Goal: Communication & Community: Ask a question

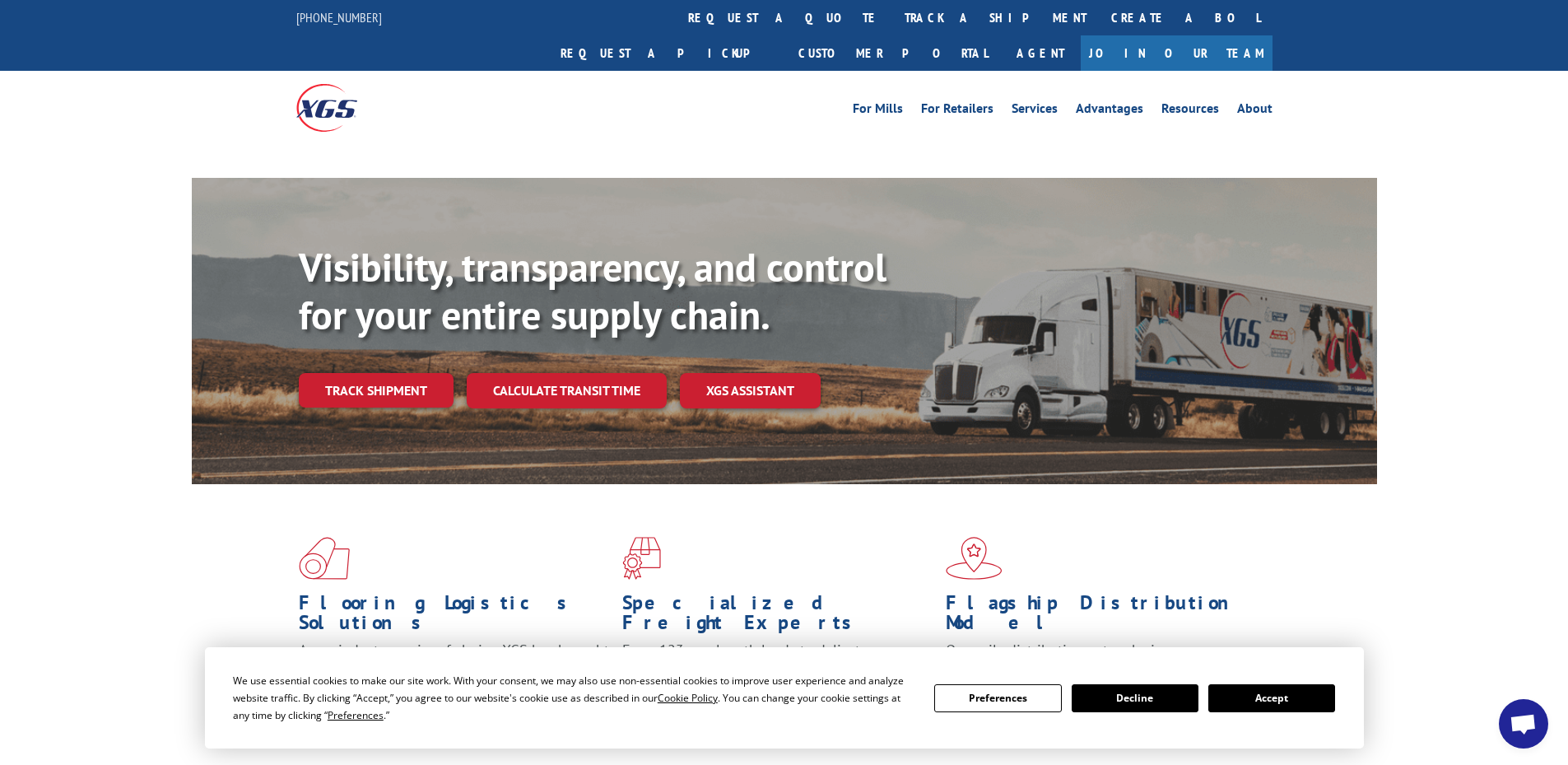
click at [386, 372] on div "Visibility, transparency, and control for your entire supply chain. Track shipm…" at bounding box center [837, 358] width 1078 height 229
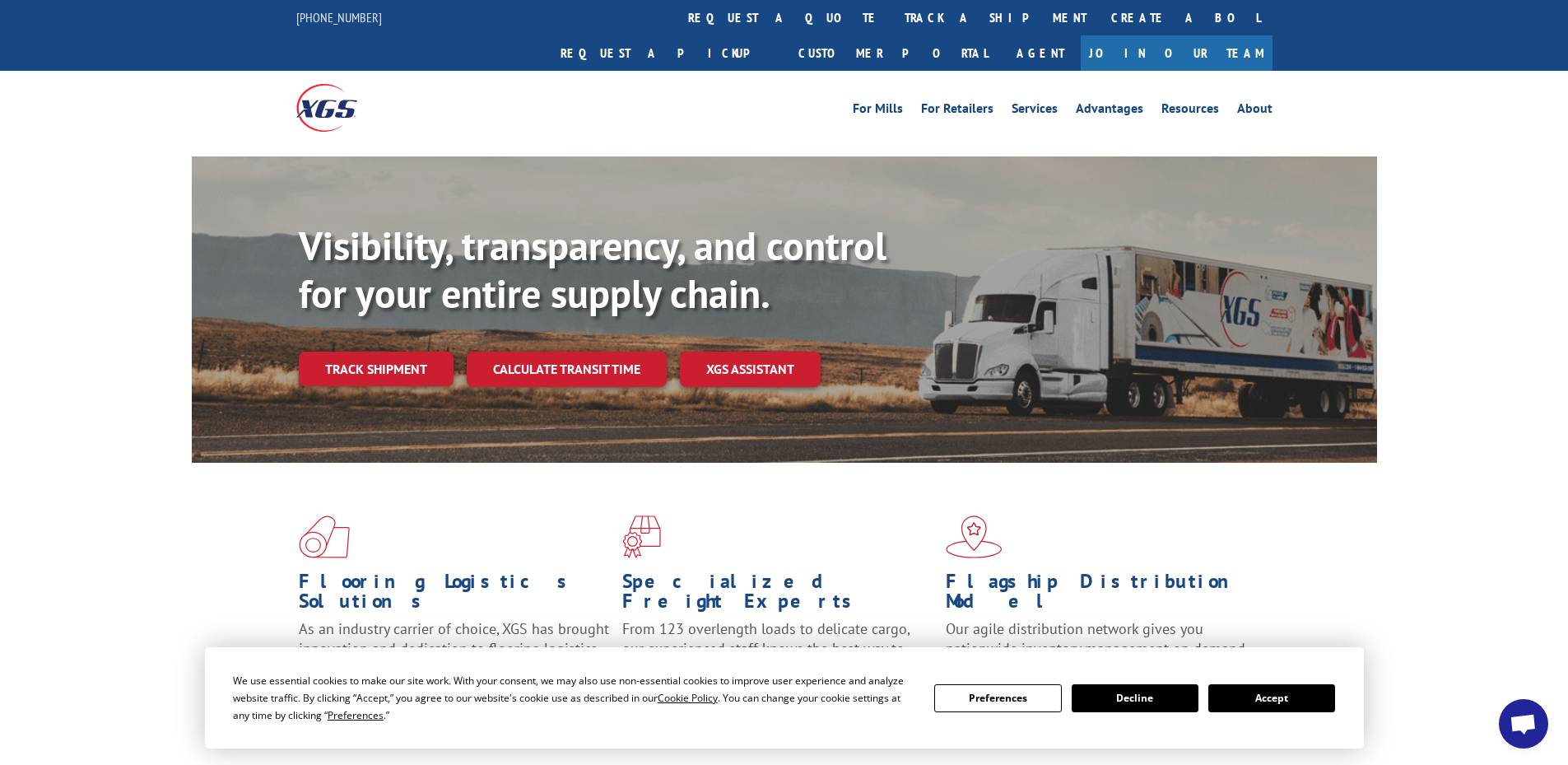
click at [389, 361] on div "Visibility, transparency, and control for your entire supply chain. Track shipm…" at bounding box center [837, 337] width 1078 height 229
click at [397, 352] on link "Track shipment" at bounding box center [376, 369] width 155 height 35
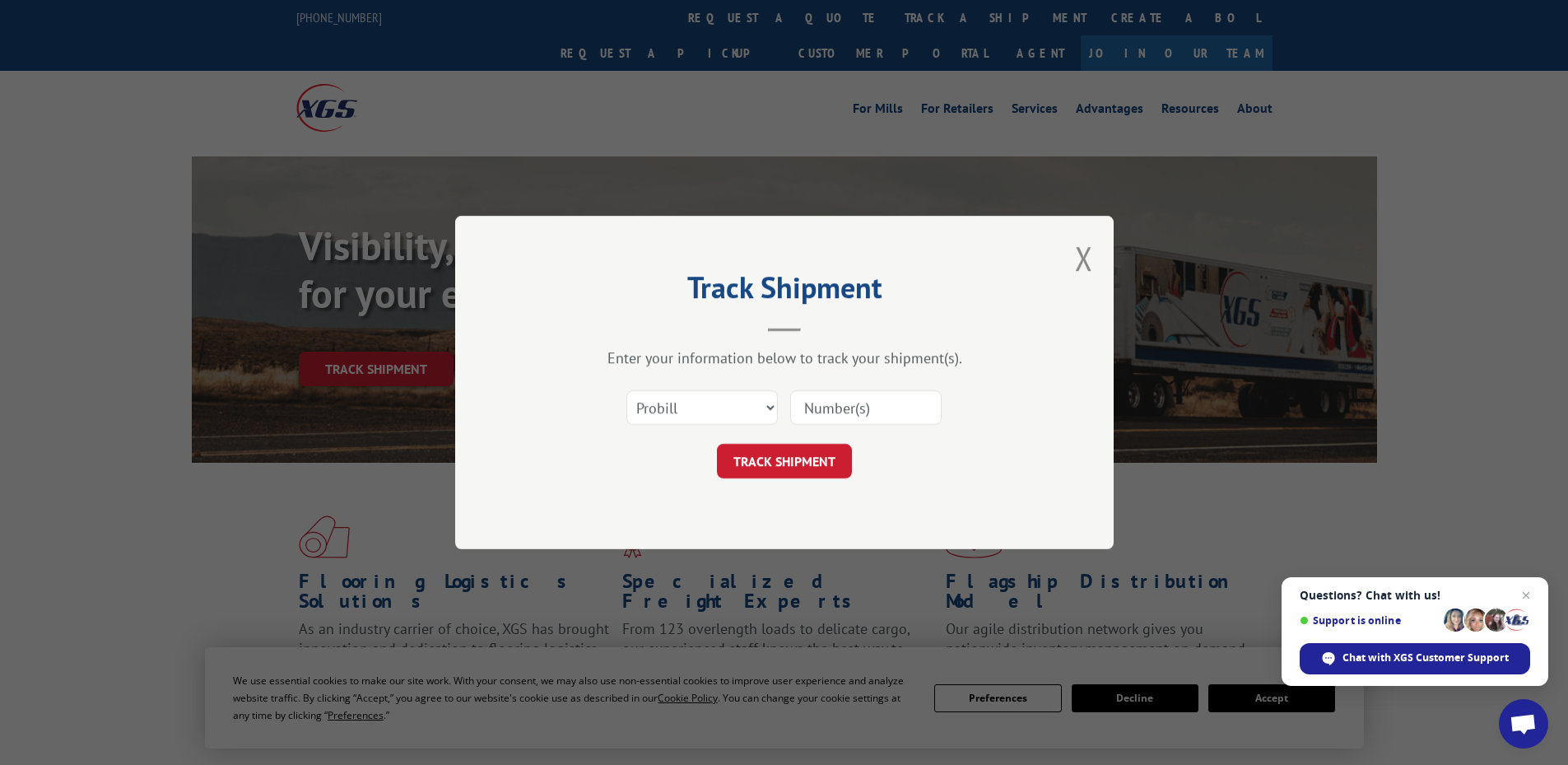
click at [852, 404] on input at bounding box center [866, 408] width 152 height 35
paste input "16571190"
type input "16571190"
click at [815, 460] on button "TRACK SHIPMENT" at bounding box center [784, 461] width 135 height 35
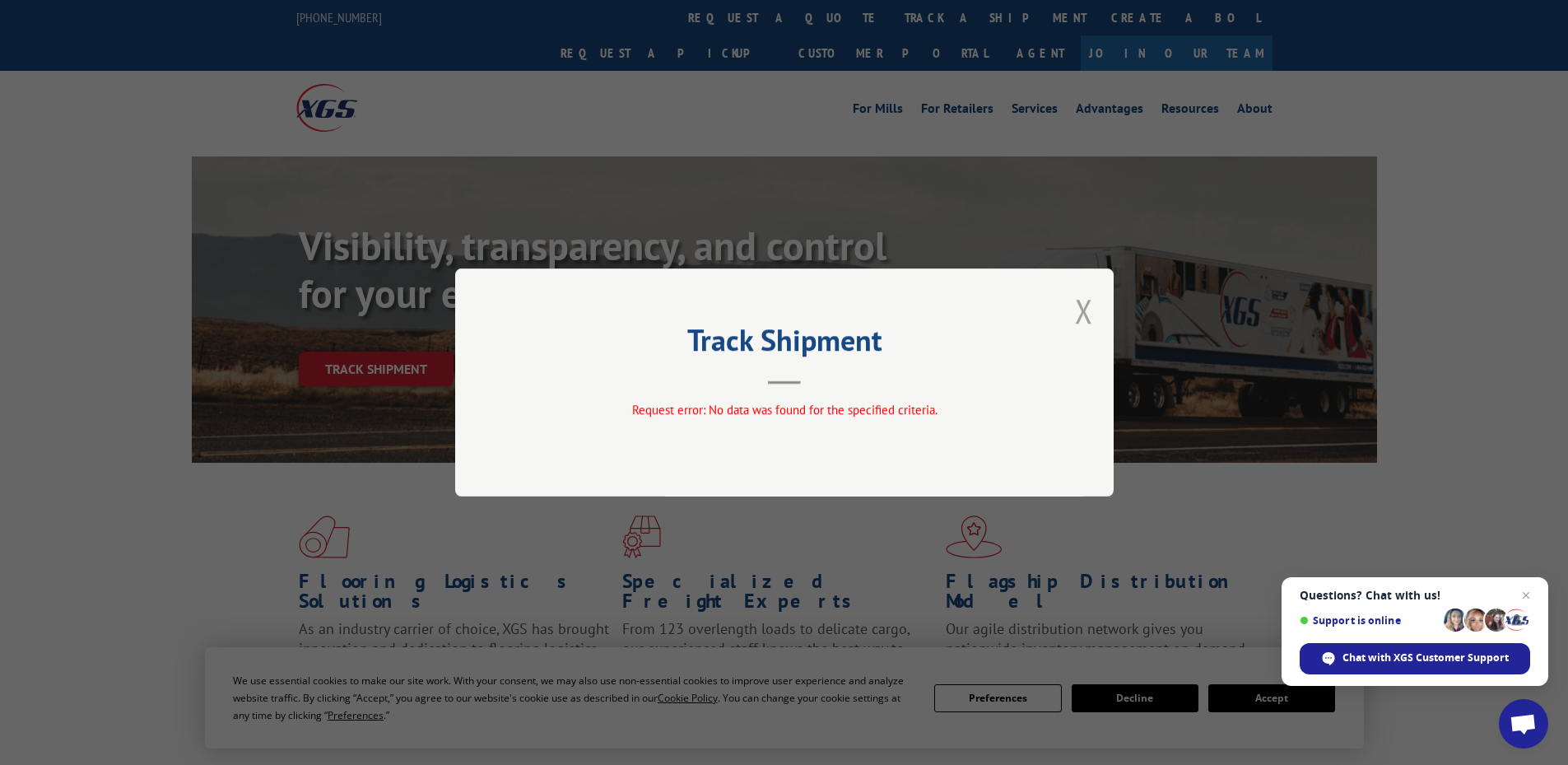
click at [1081, 304] on button "Close modal" at bounding box center [1084, 310] width 18 height 44
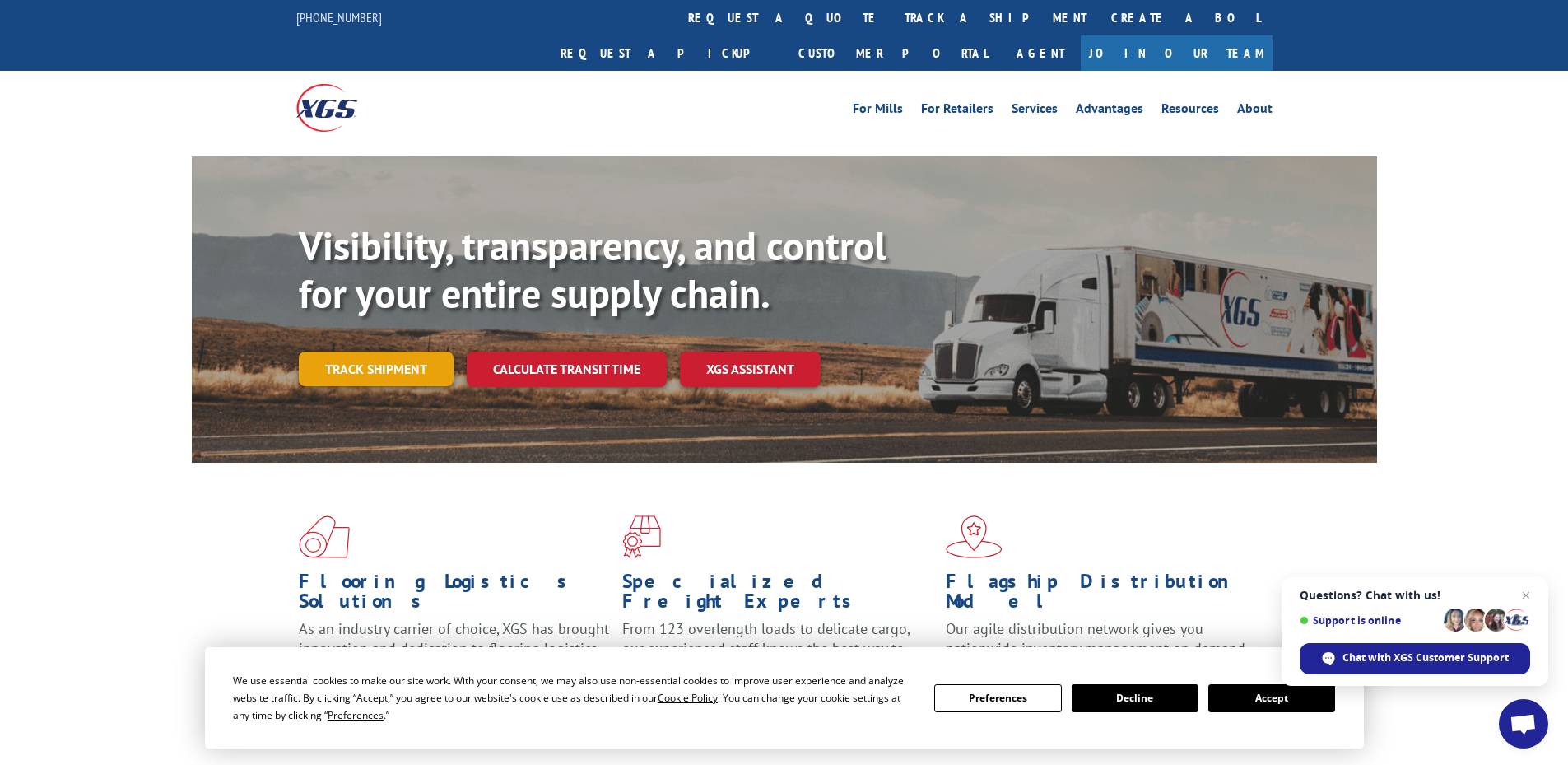
click at [351, 352] on link "Track shipment" at bounding box center [376, 369] width 155 height 35
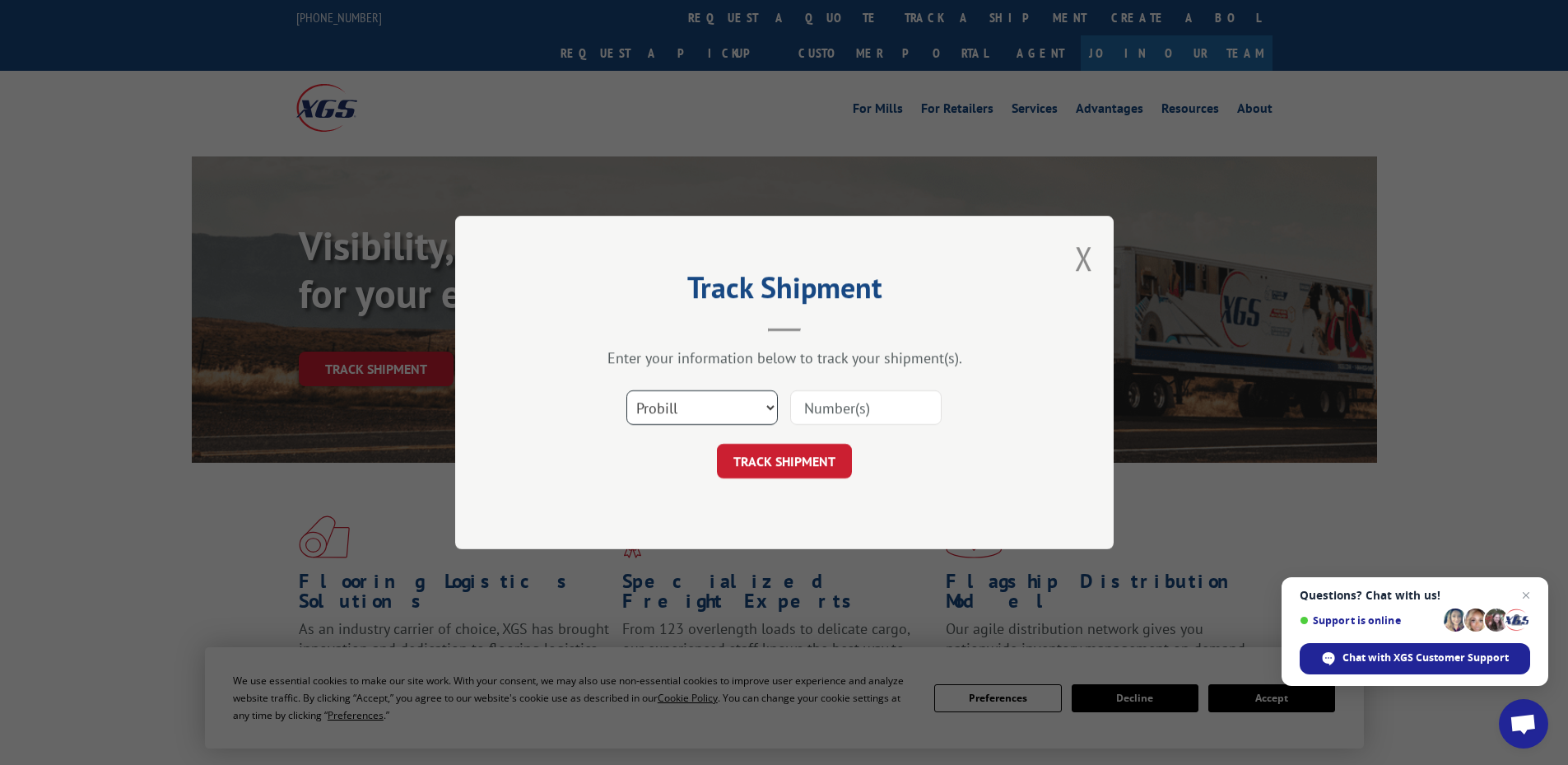
click at [693, 399] on select "Select category... Probill BOL PO" at bounding box center [702, 408] width 152 height 35
select select "bol"
click at [626, 390] on select "Select category... Probill BOL PO" at bounding box center [702, 408] width 152 height 35
click at [869, 393] on input at bounding box center [866, 408] width 152 height 35
paste input "09480300000413871"
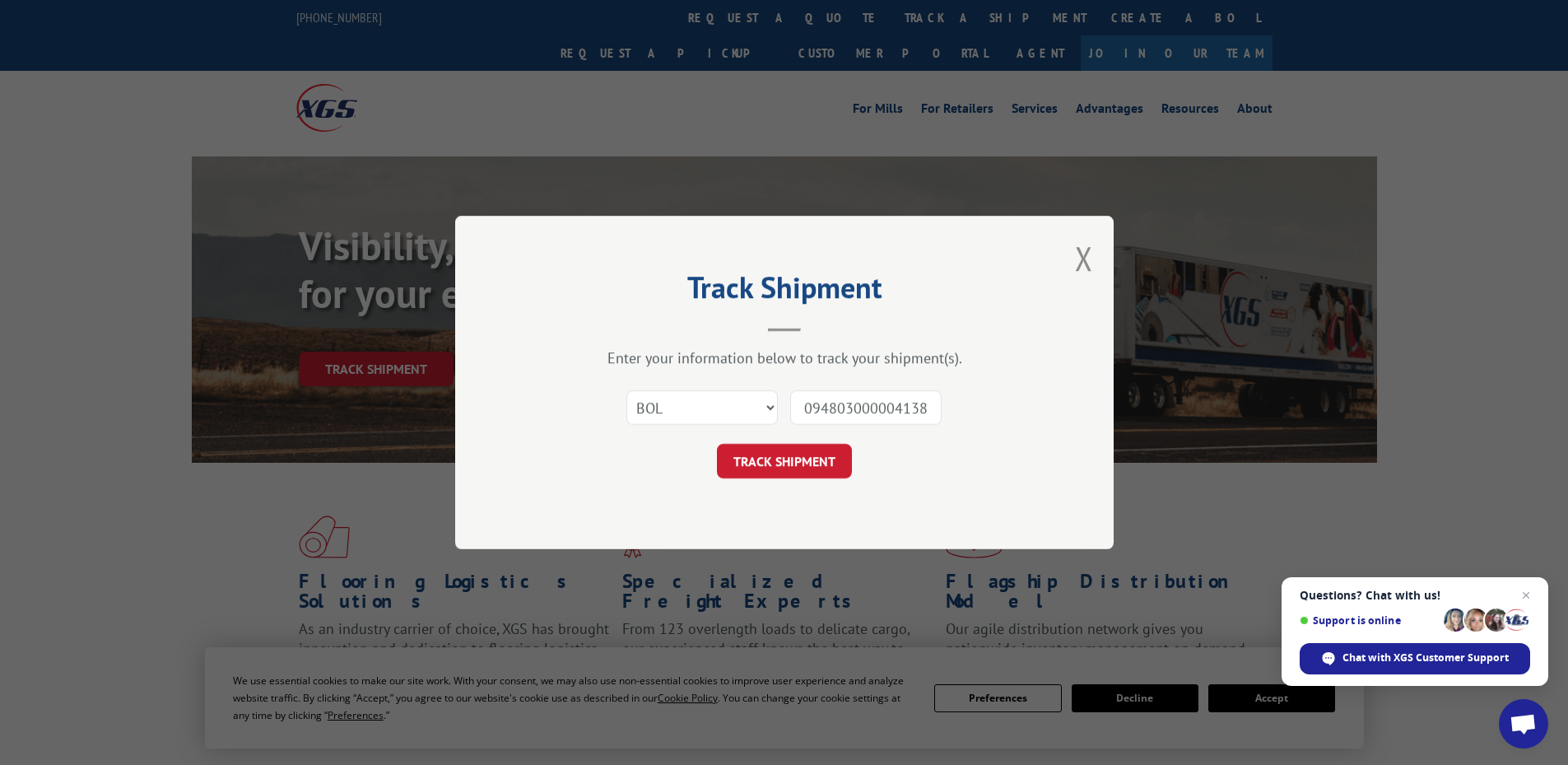
scroll to position [0, 17]
type input "09480300000413871"
click at [802, 465] on button "TRACK SHIPMENT" at bounding box center [784, 461] width 135 height 35
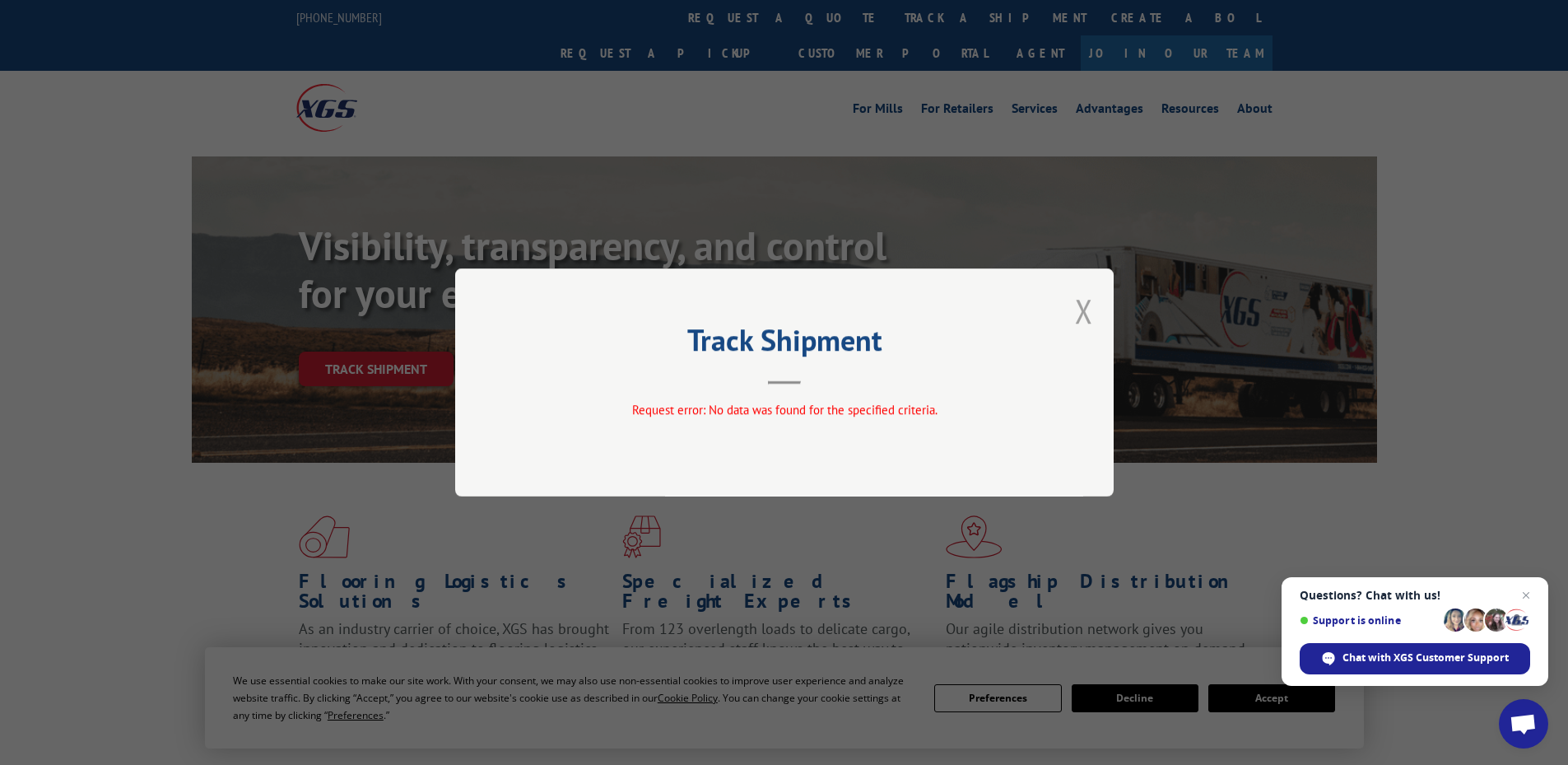
click at [1088, 309] on button "Close modal" at bounding box center [1084, 310] width 18 height 44
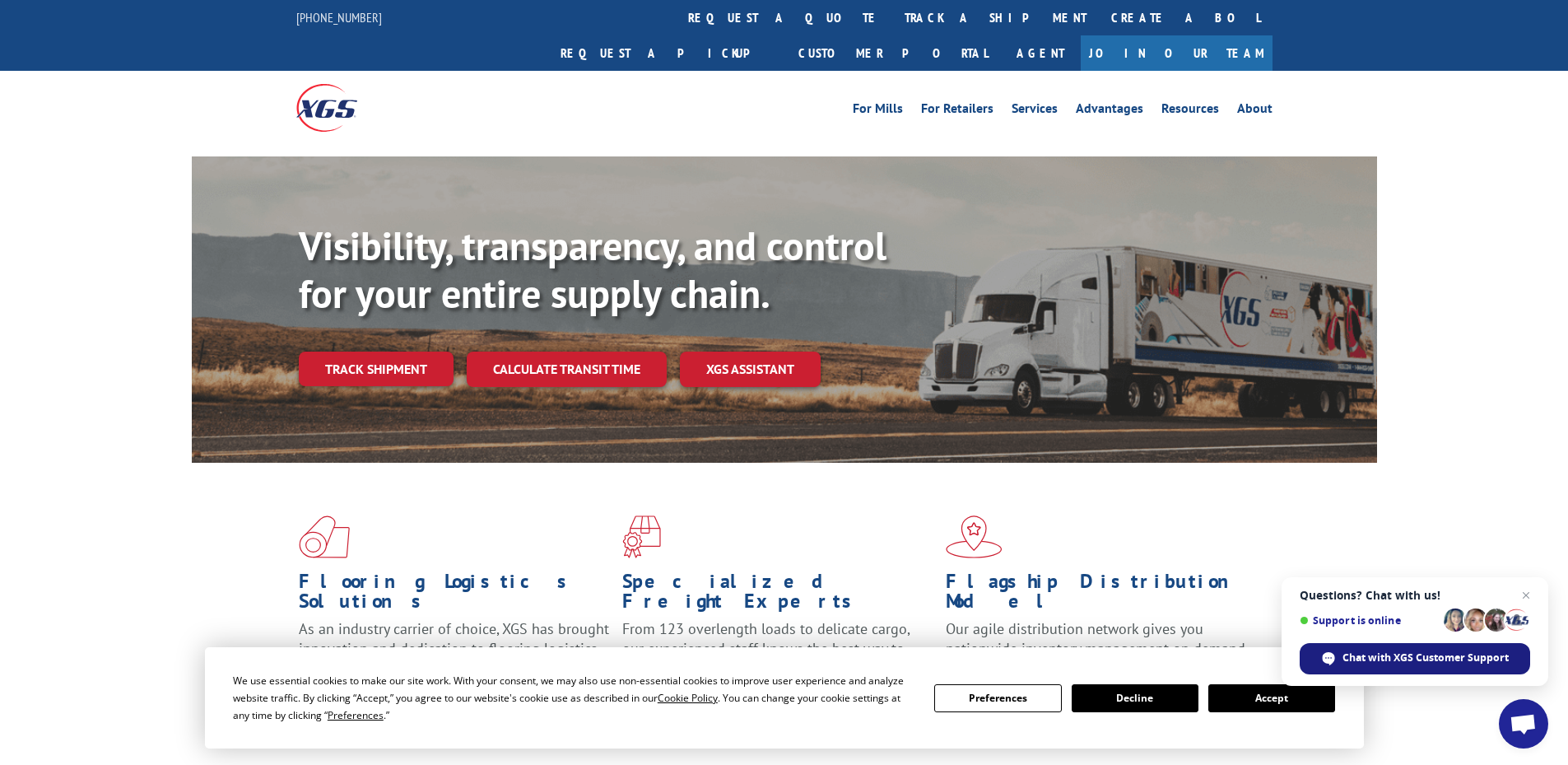
click at [1379, 659] on span "Chat with XGS Customer Support" at bounding box center [1425, 658] width 167 height 15
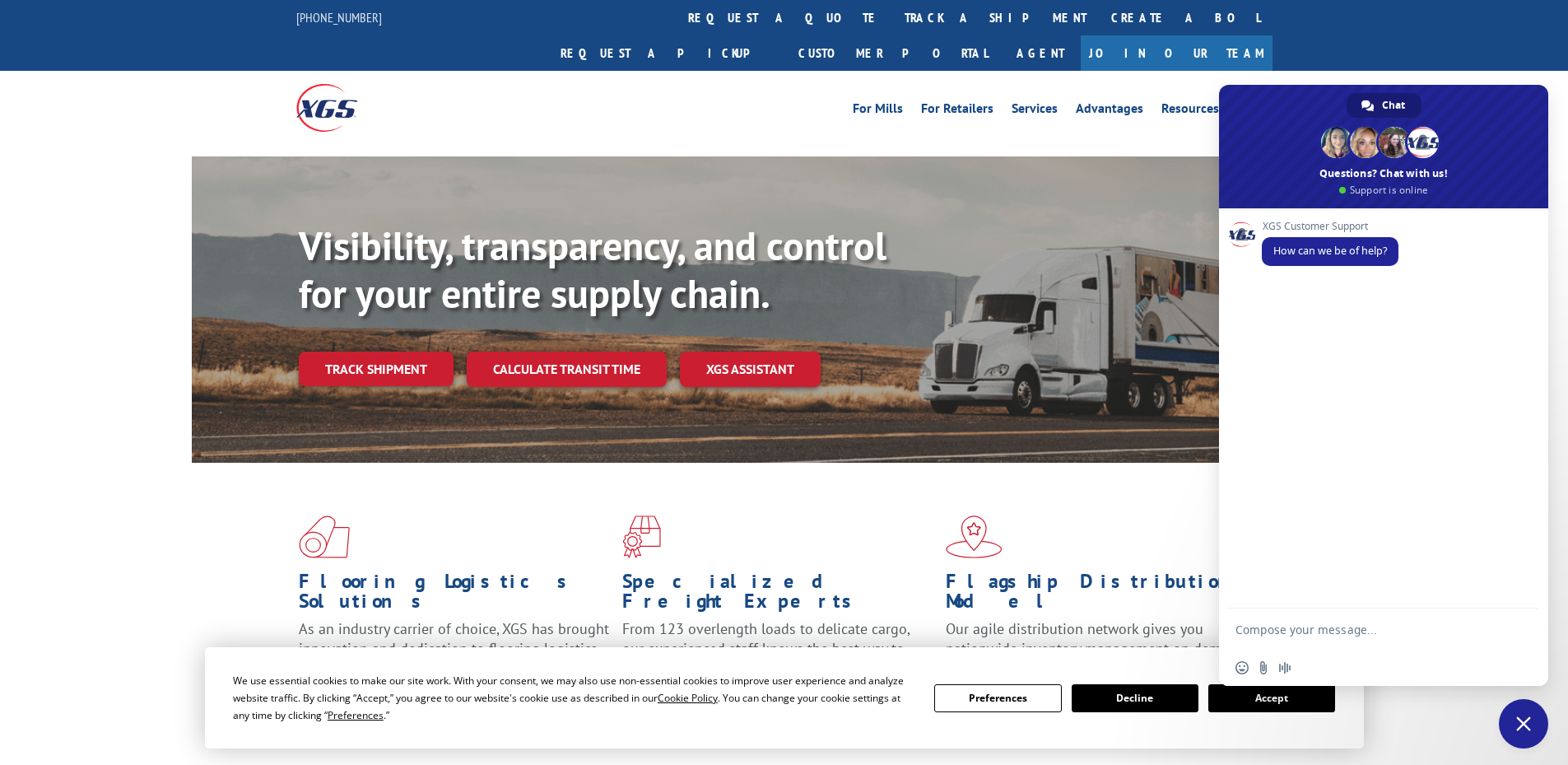
click at [1313, 624] on textarea "Compose your message..." at bounding box center [1367, 629] width 263 height 41
type textarea "I am checking on the status of a delivery."
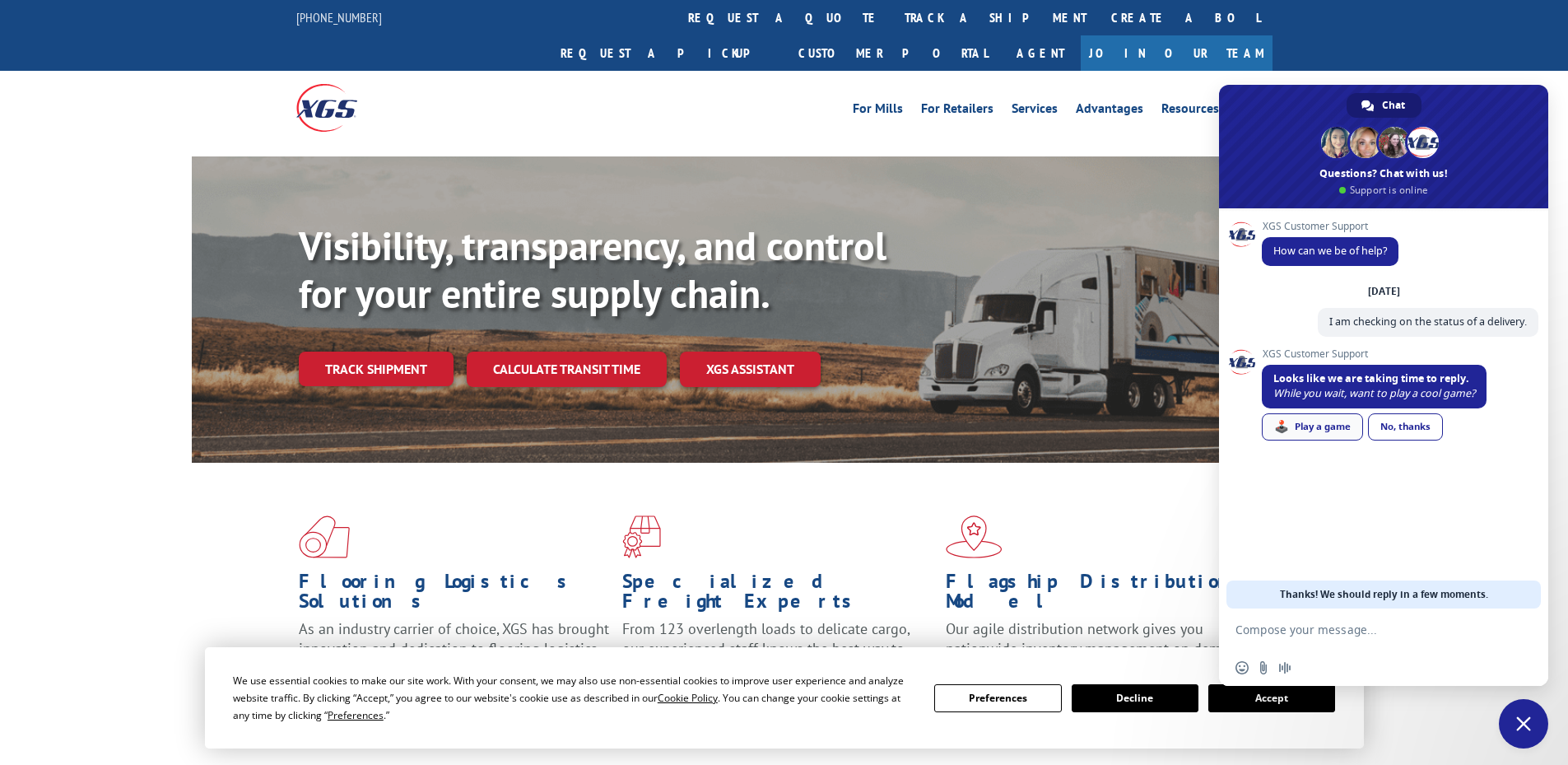
click at [1307, 433] on link "🕹️ Play a game" at bounding box center [1311, 427] width 101 height 27
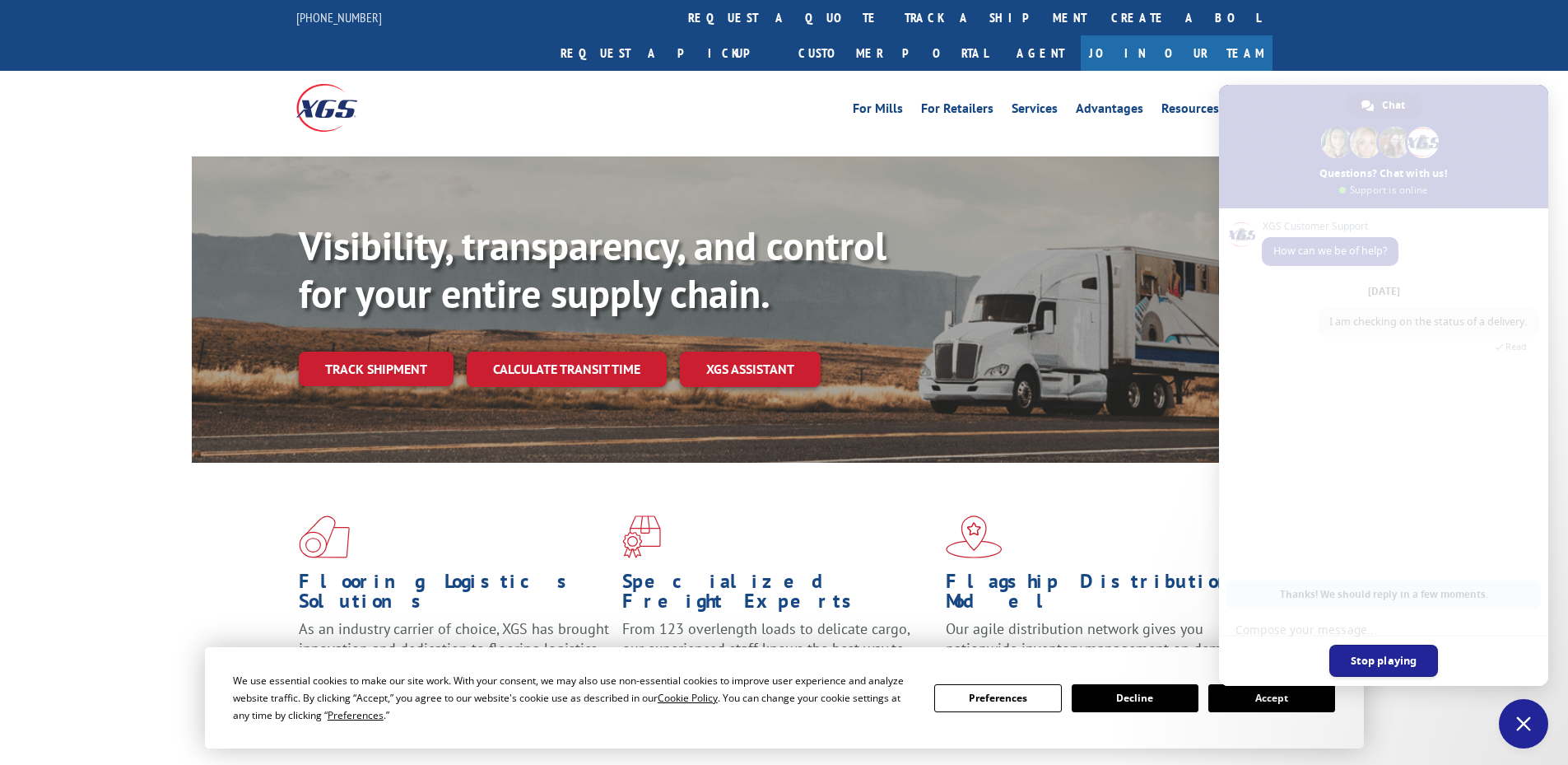
click at [1355, 658] on link "Stop playing" at bounding box center [1383, 660] width 110 height 32
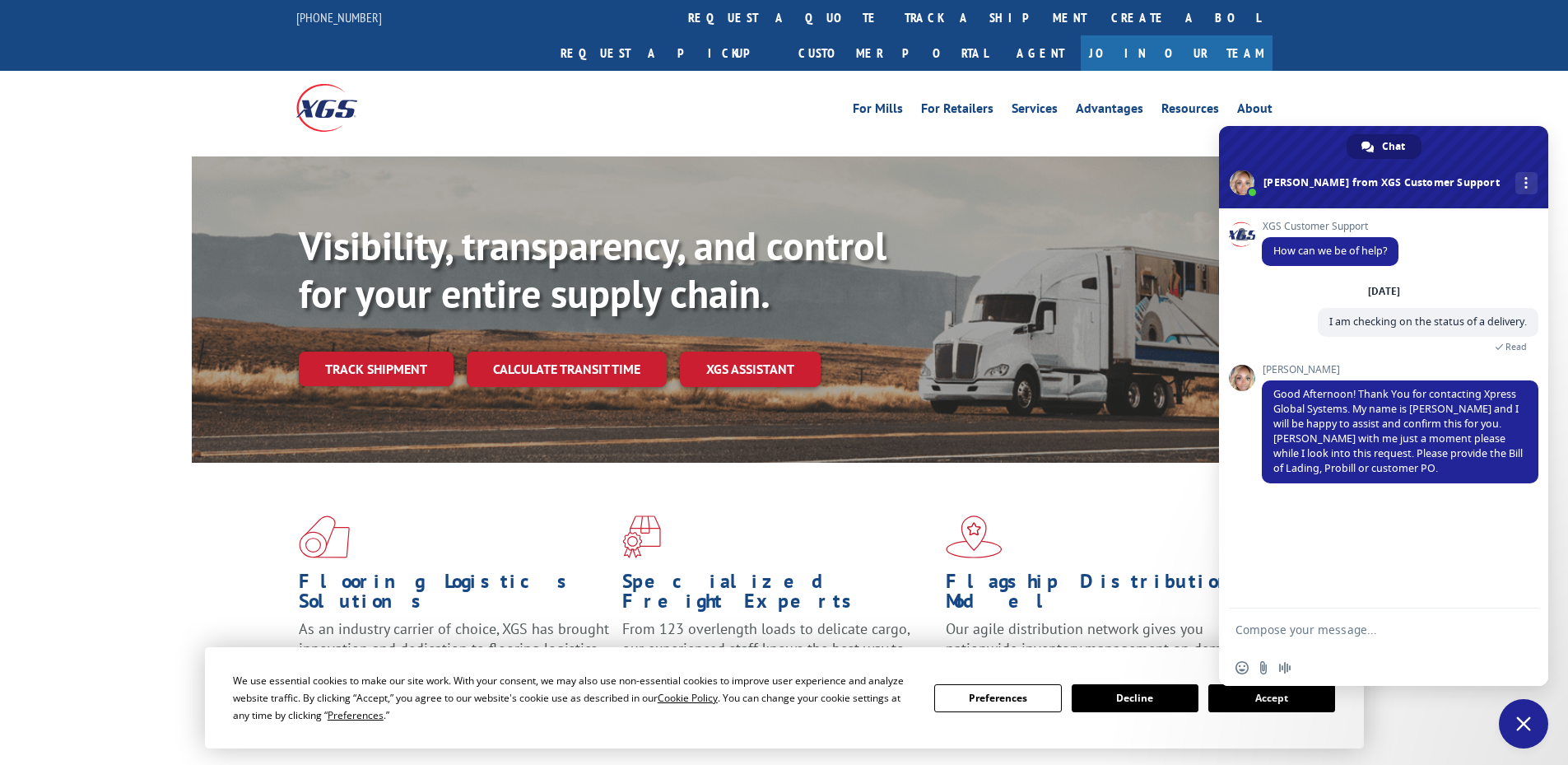
click at [1354, 626] on textarea "Compose your message..." at bounding box center [1367, 629] width 263 height 41
paste textarea "PRO# - 16571190"
drag, startPoint x: 1282, startPoint y: 627, endPoint x: 1255, endPoint y: 635, distance: 28.2
click at [1255, 635] on textarea "The Pro # PRO# - 16571190" at bounding box center [1367, 629] width 263 height 41
type textarea "The PRO# - 16571190"
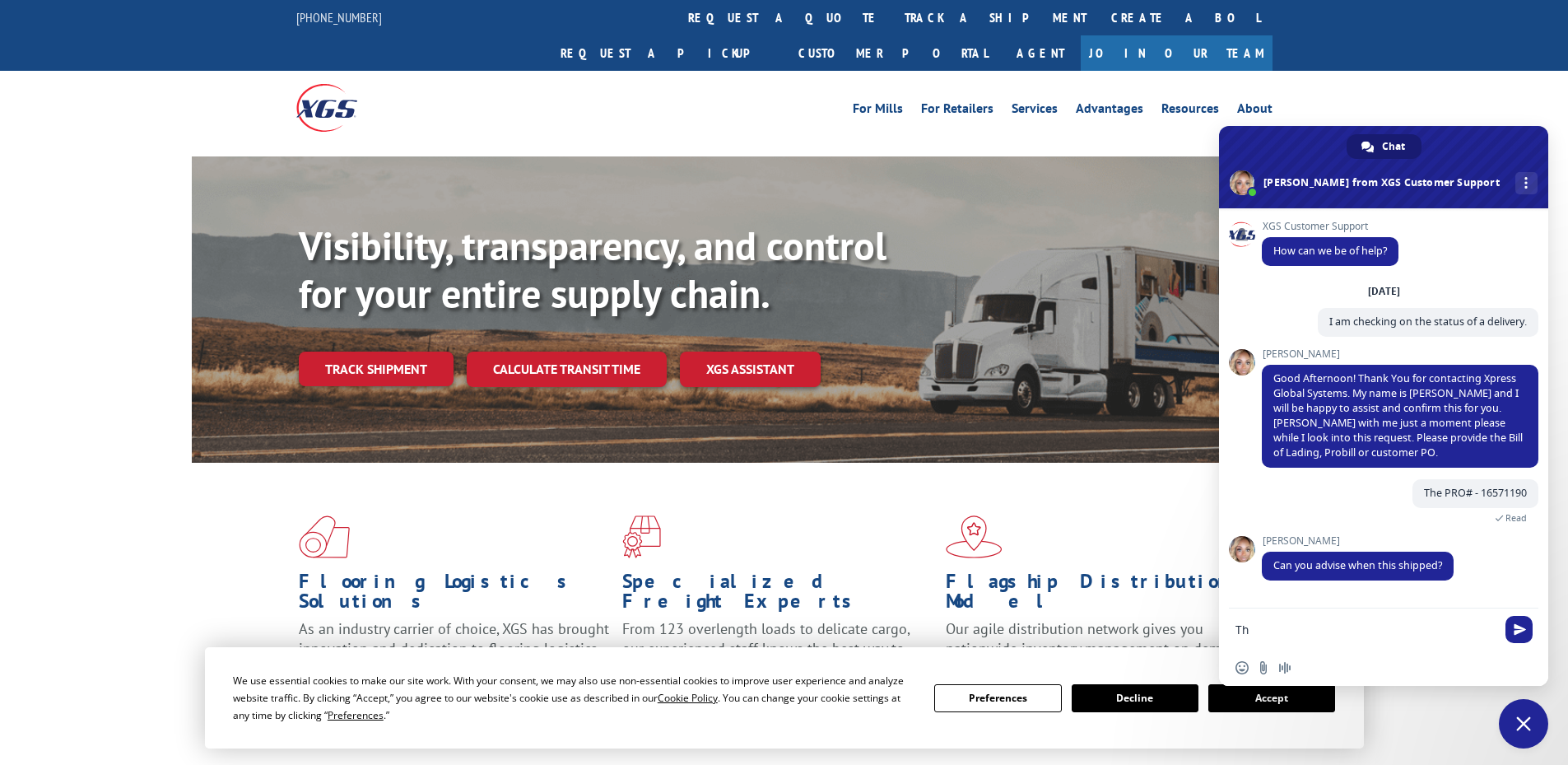
type textarea "T"
type textarea "I believe [DATE], however the vendor did not advise."
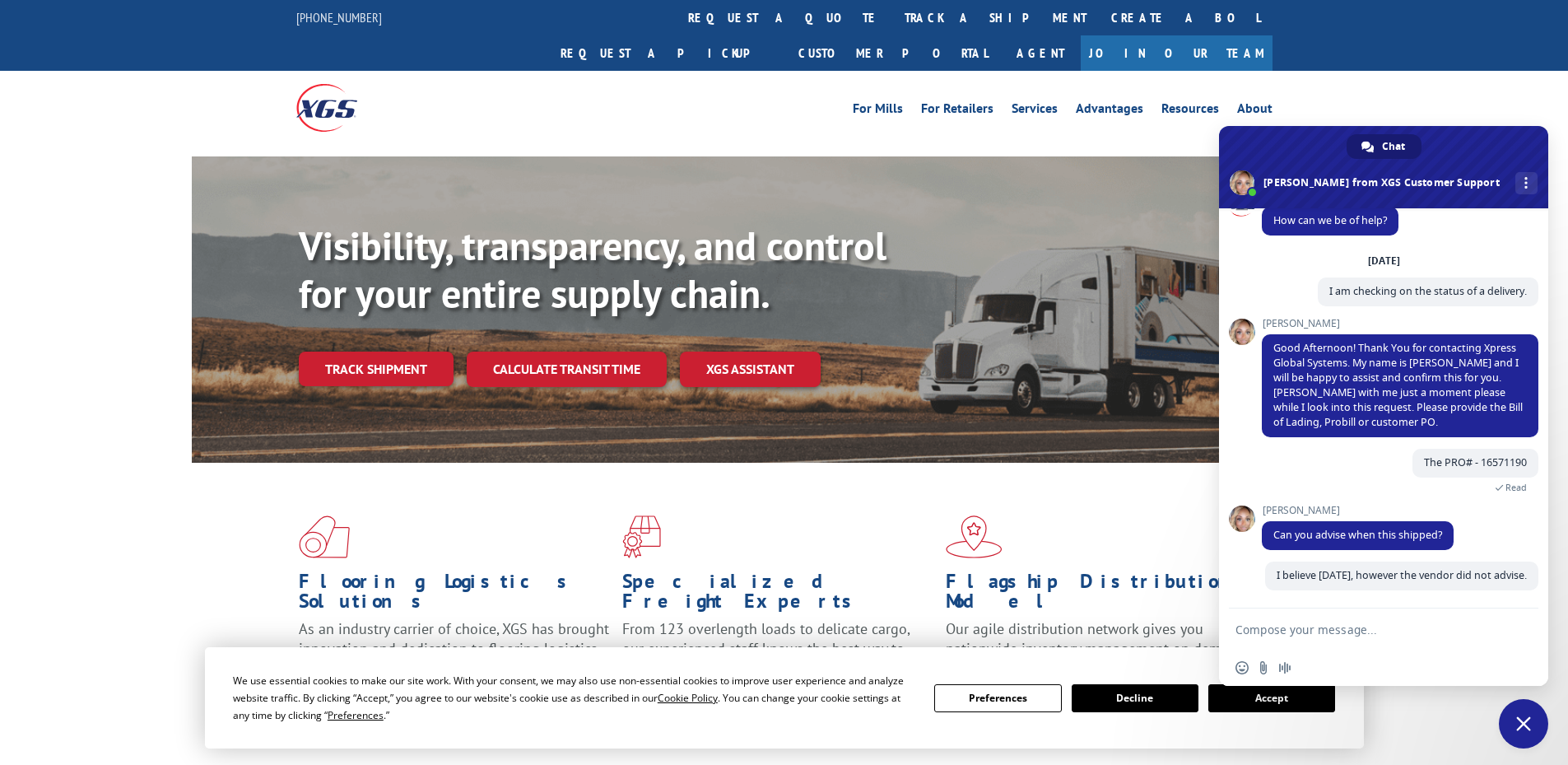
scroll to position [45, 0]
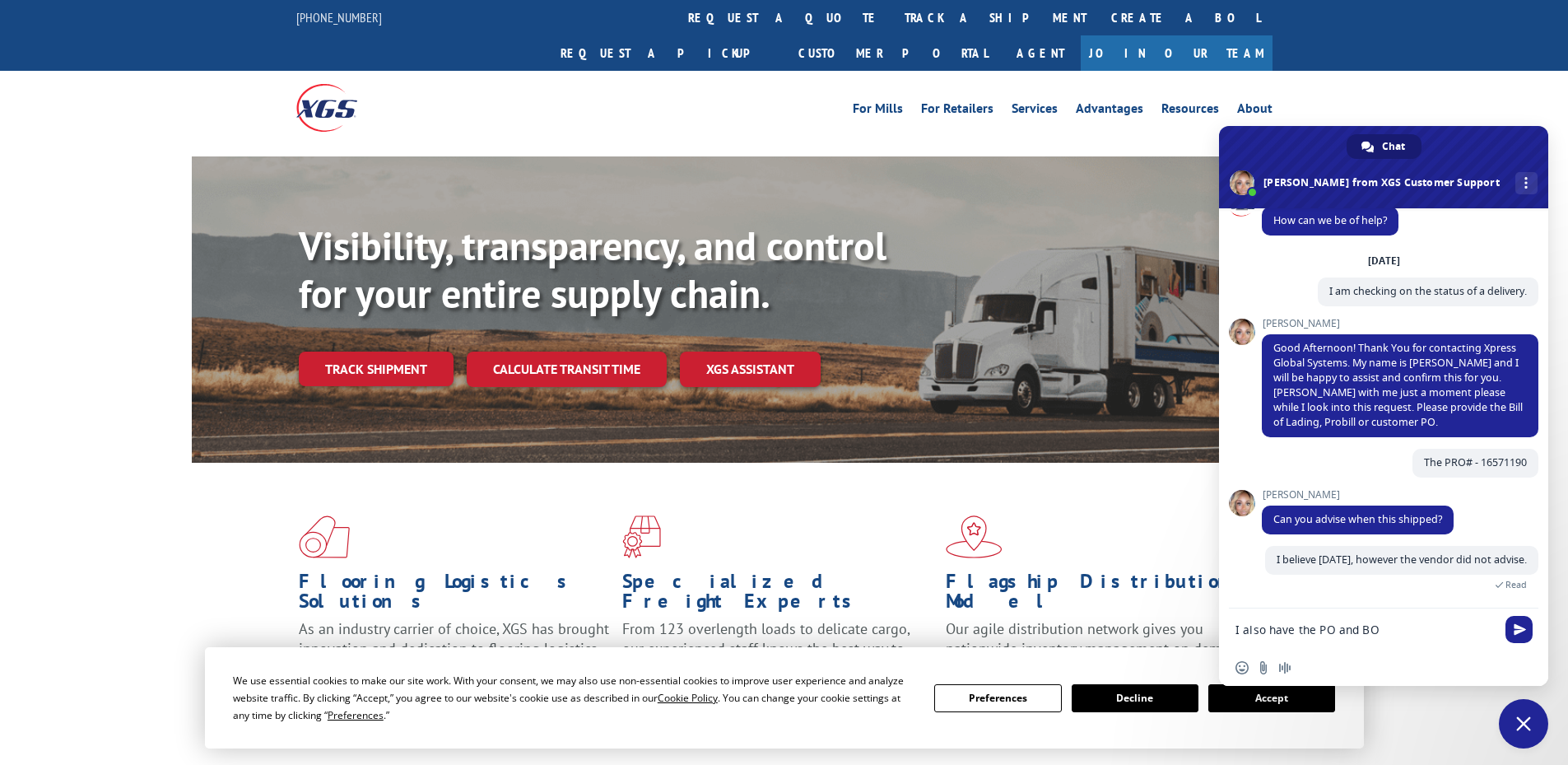
type textarea "I also have the PO and BOL"
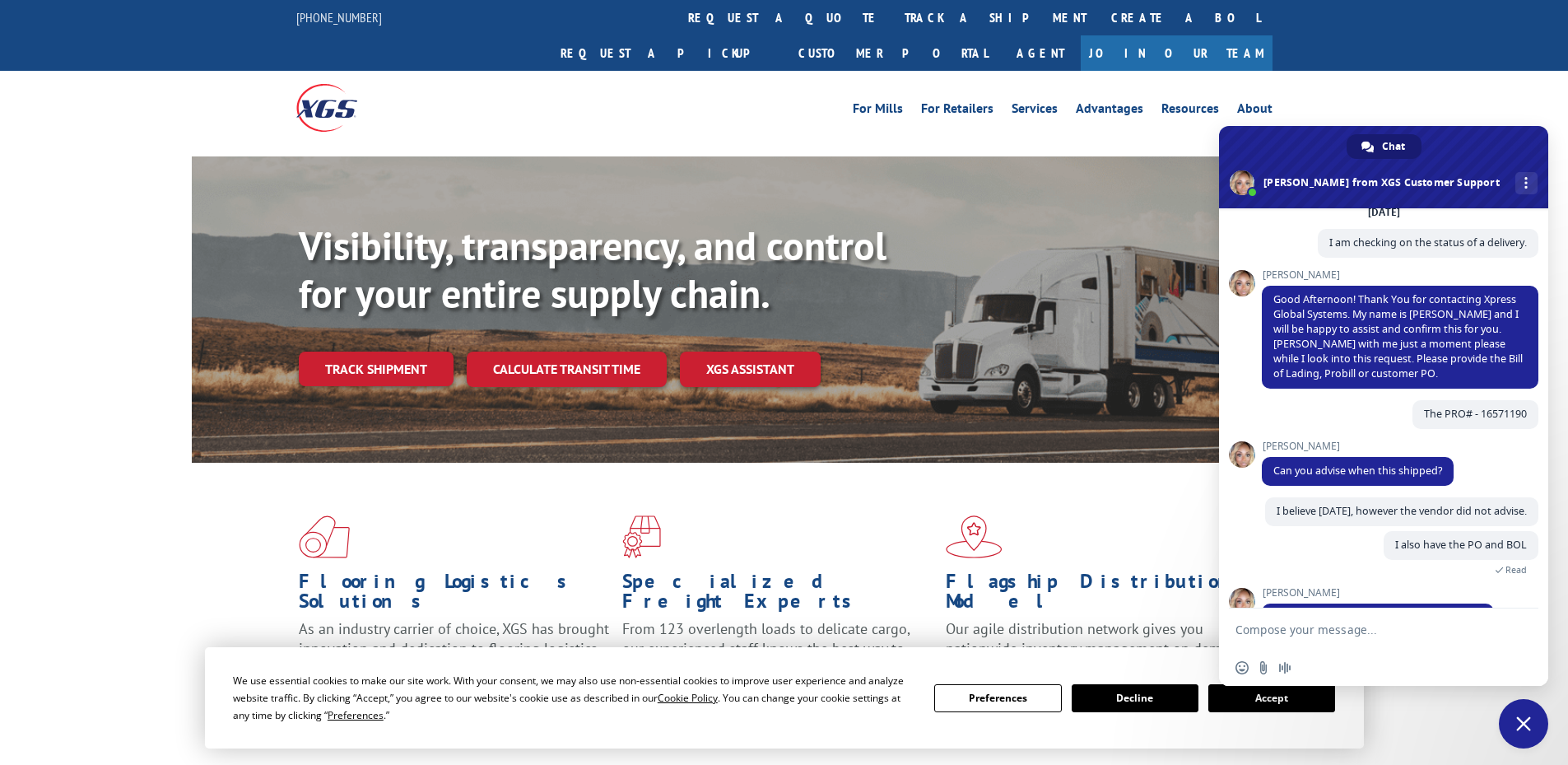
scroll to position [136, 0]
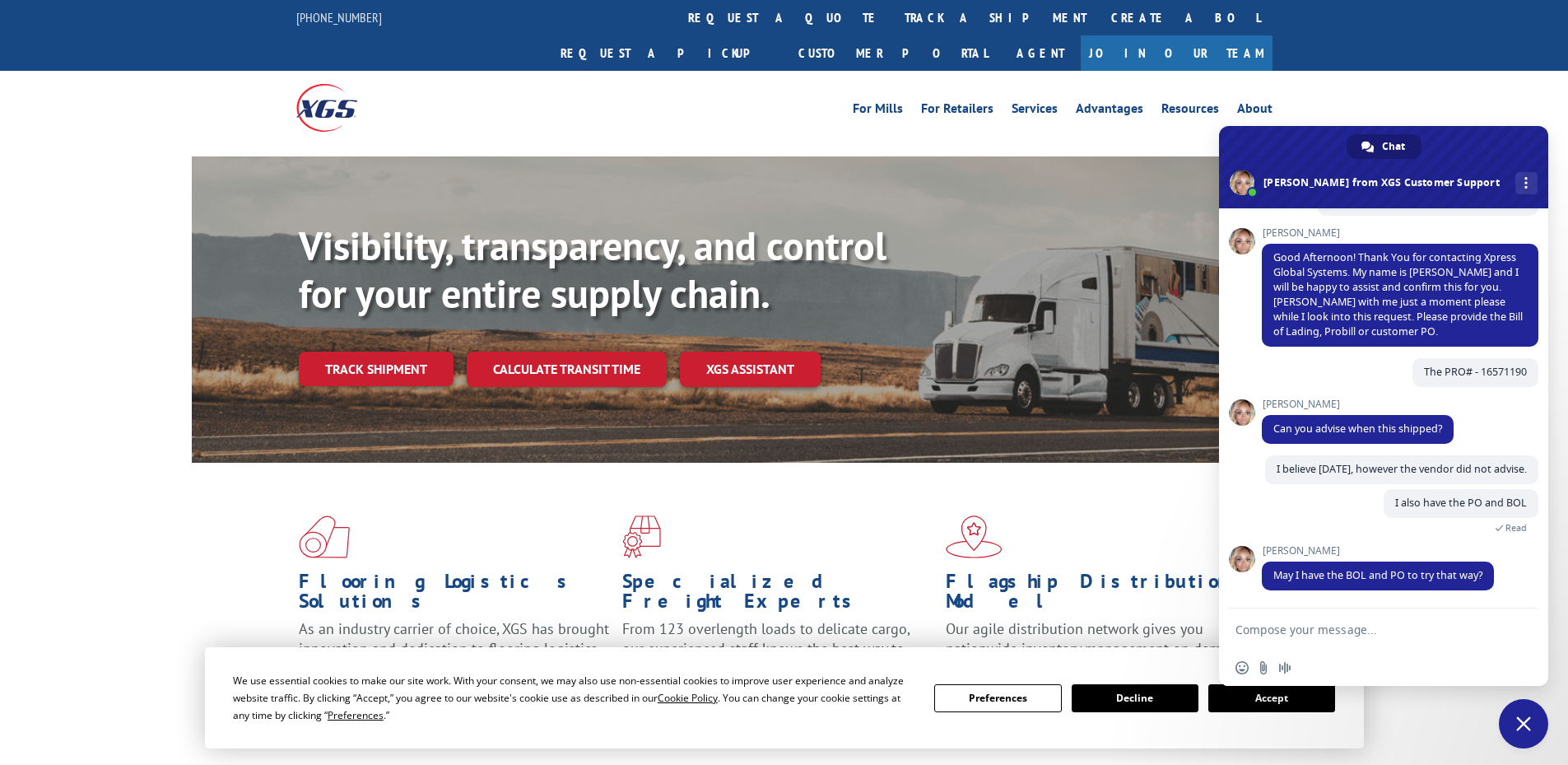
click at [1340, 629] on textarea "Compose your message..." at bounding box center [1367, 629] width 263 height 41
paste textarea "BOL# - 09480300000413871"
paste textarea "PO #50537040"
type textarea "BOL# - 09480300000413871 PO #50537040"
click at [1516, 628] on span "Send" at bounding box center [1519, 629] width 12 height 12
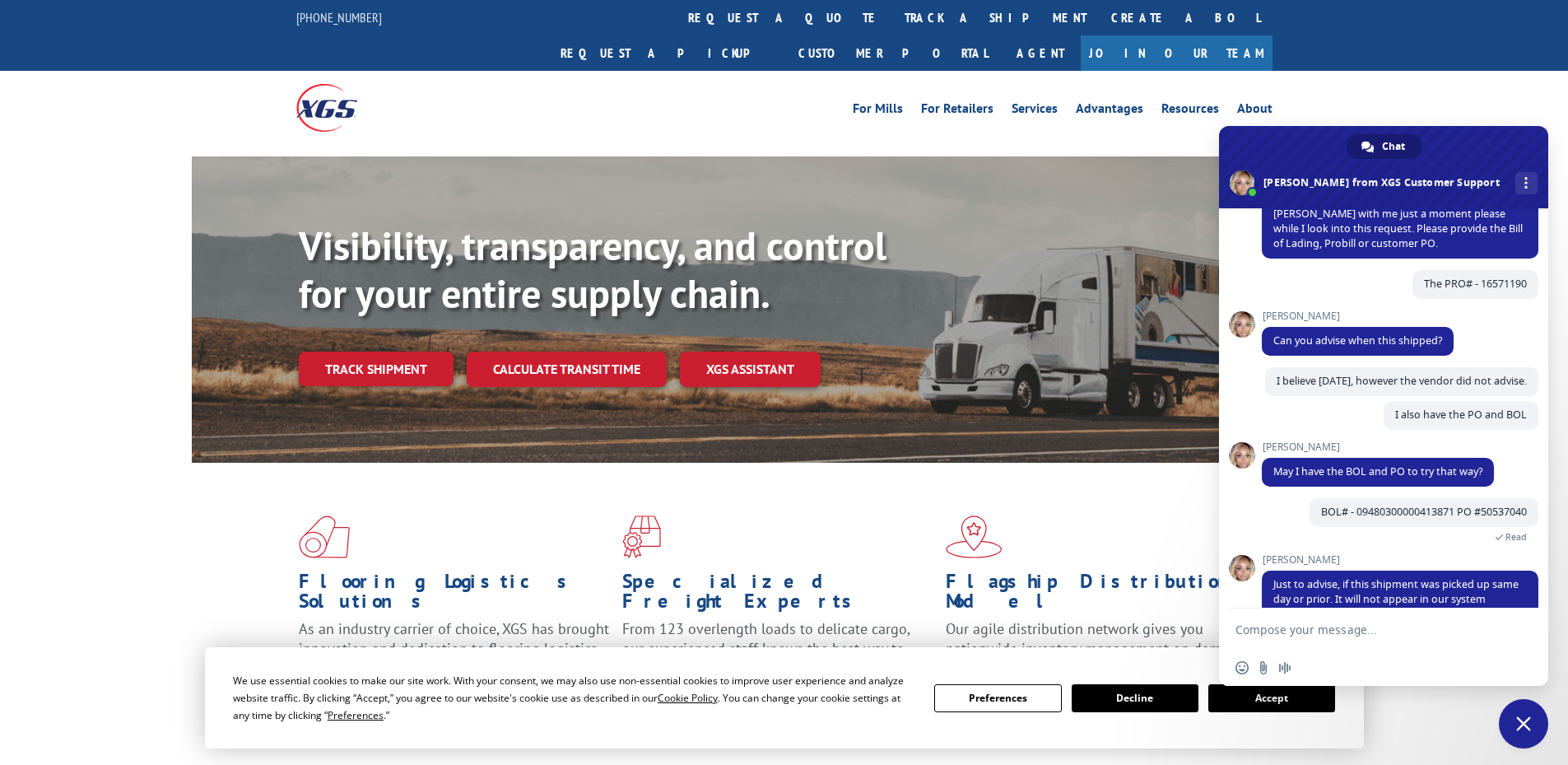
scroll to position [366, 0]
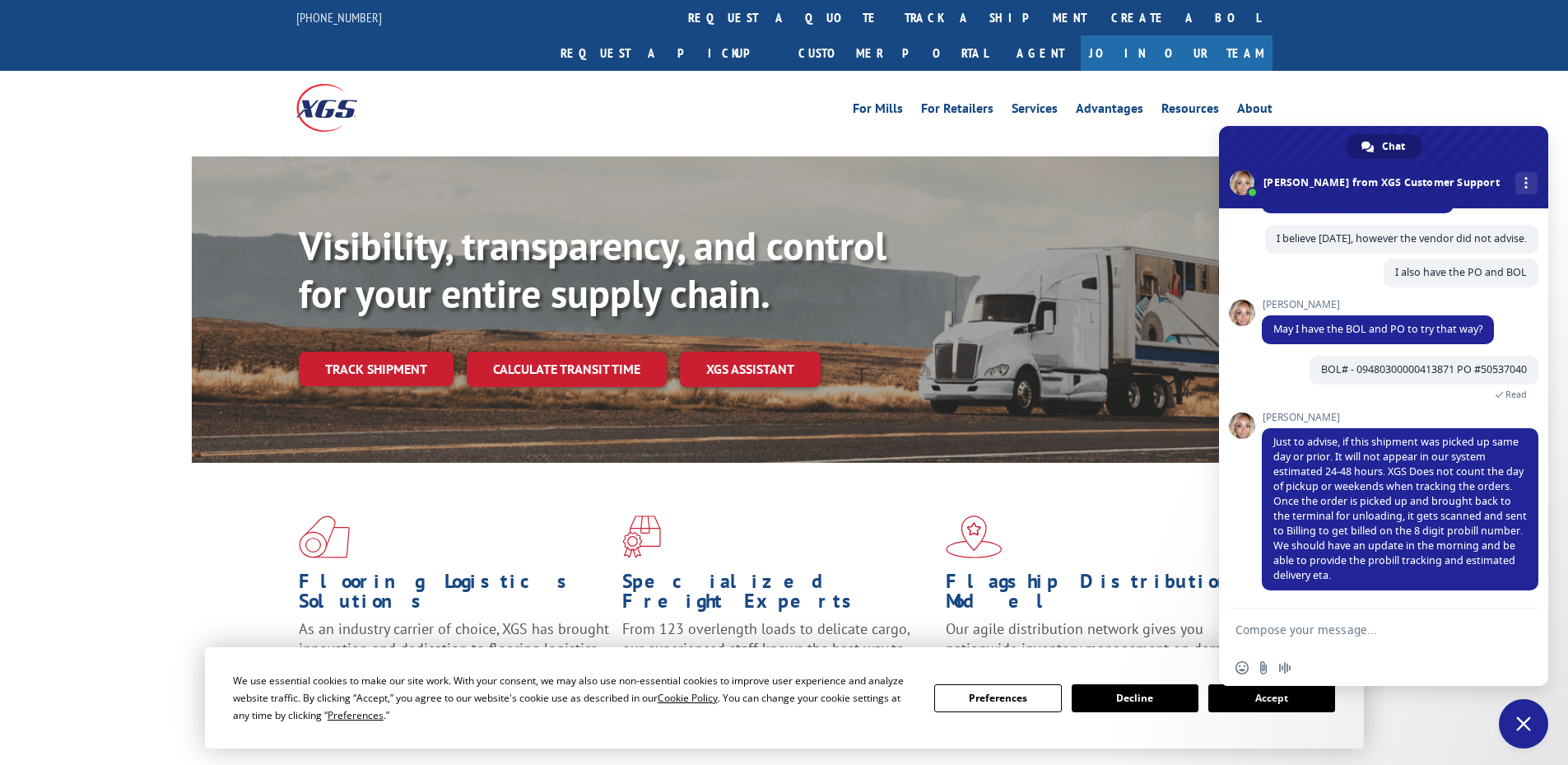
click at [1424, 630] on textarea "Compose your message..." at bounding box center [1367, 629] width 263 height 41
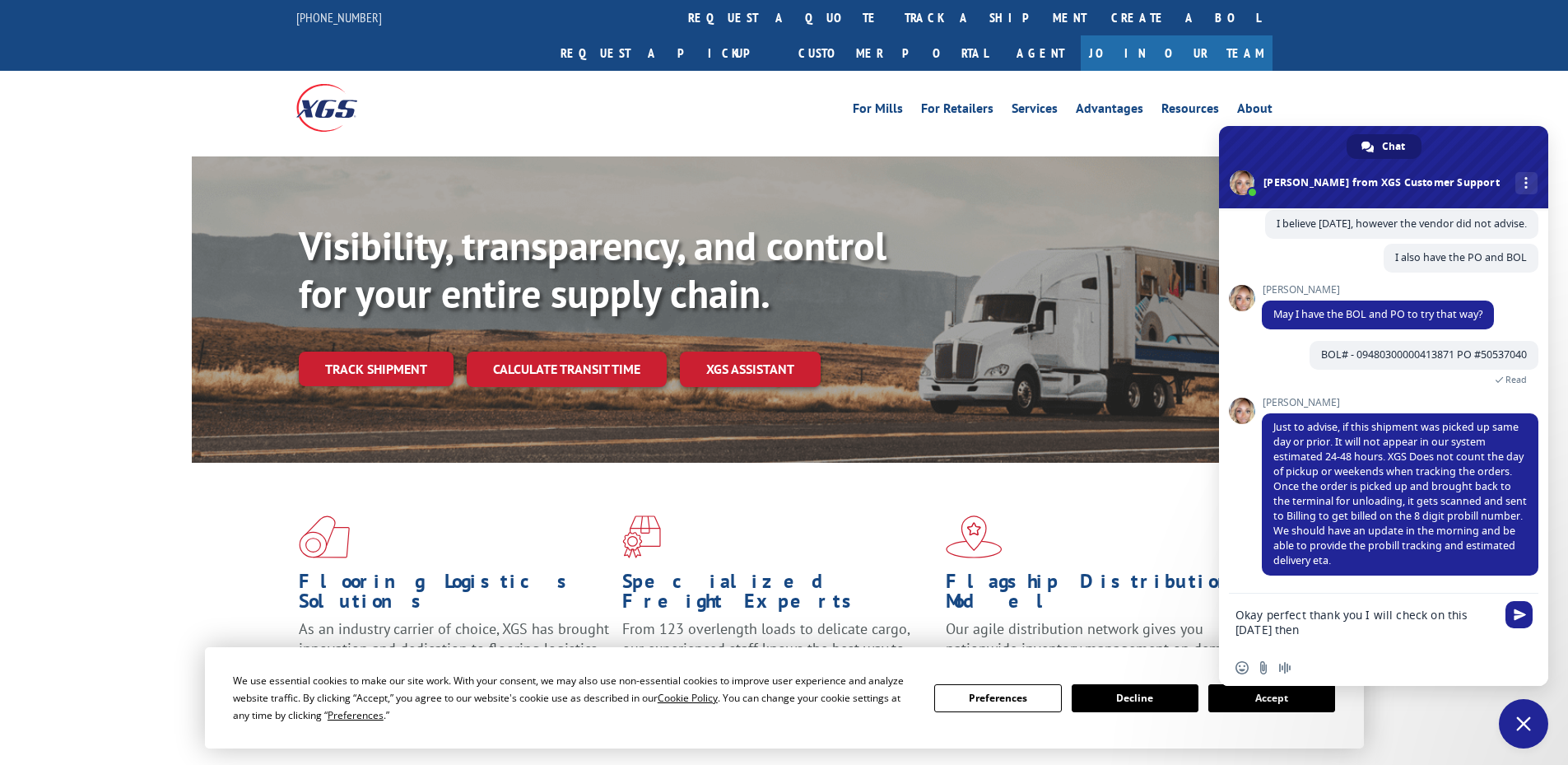
type textarea "Okay perfect thank you I will check on this [DATE] then!"
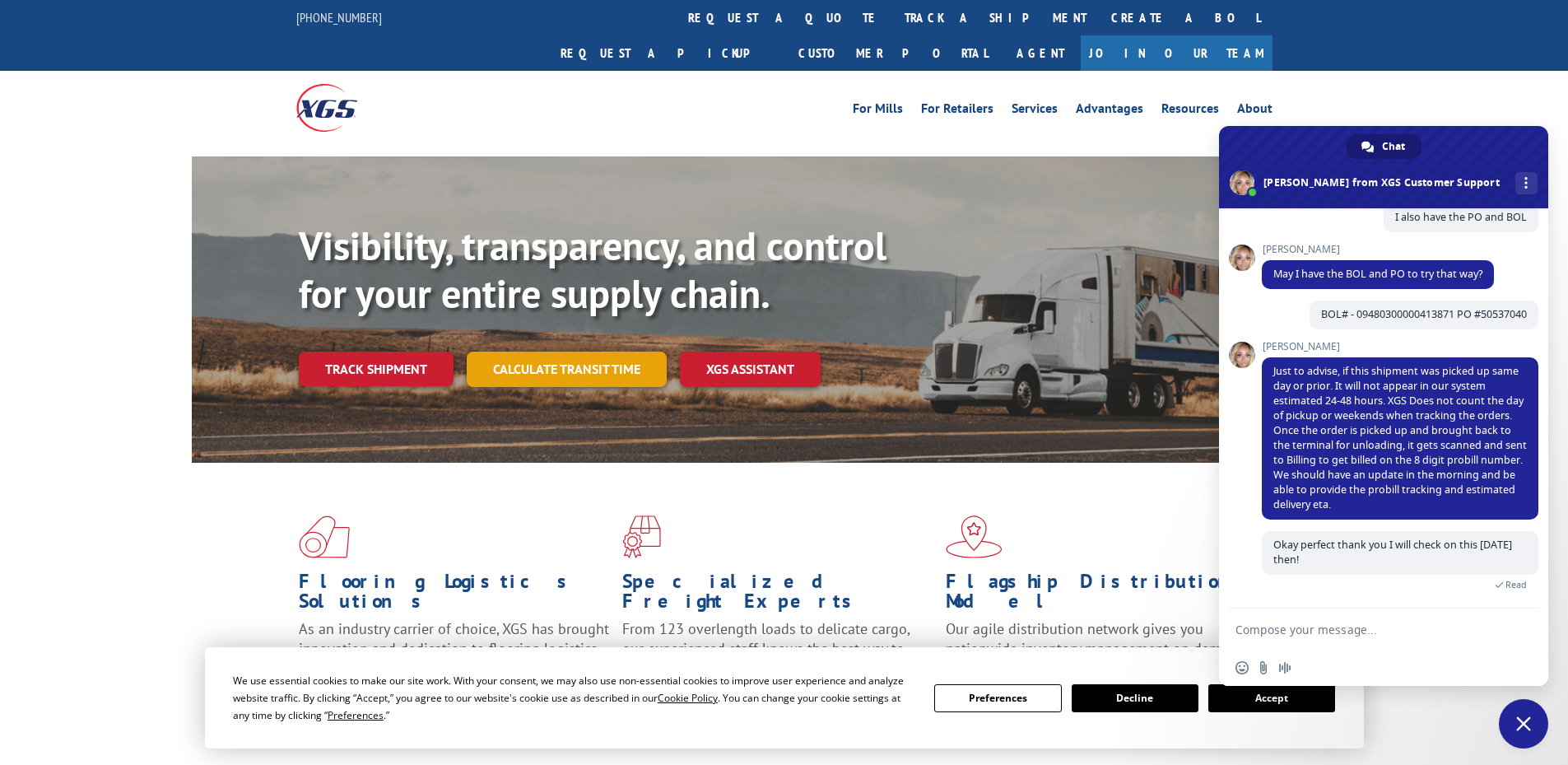
scroll to position [587, 0]
